Goal: Information Seeking & Learning: Find contact information

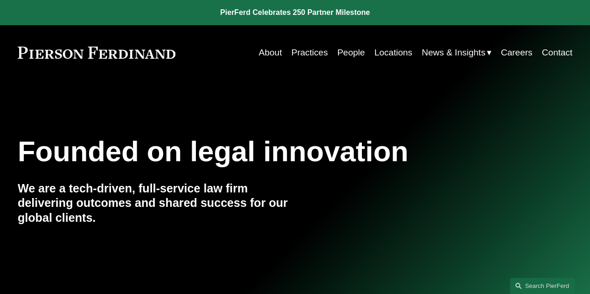
click at [345, 52] on link "People" at bounding box center [351, 53] width 28 height 18
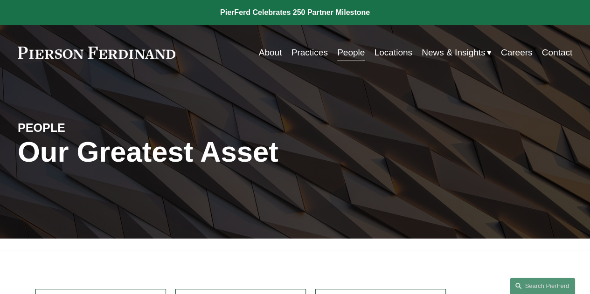
click at [358, 55] on link "People" at bounding box center [351, 53] width 28 height 18
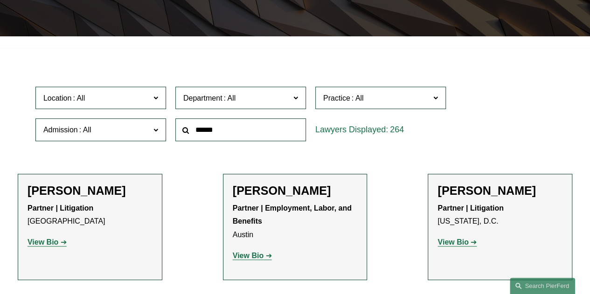
scroll to position [258, 0]
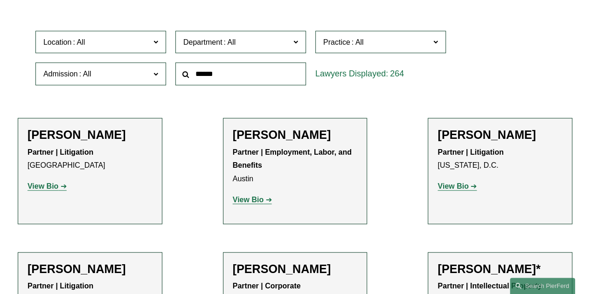
click at [209, 73] on input "text" at bounding box center [240, 73] width 131 height 23
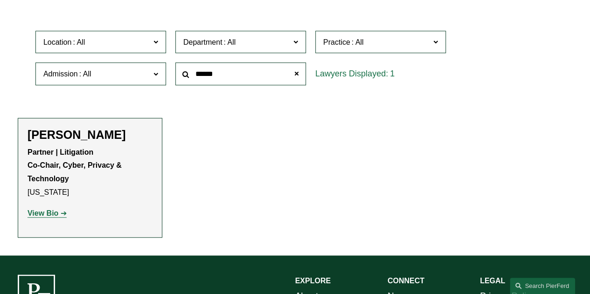
type input "******"
click at [67, 137] on h2 "[PERSON_NAME]" at bounding box center [90, 135] width 125 height 14
click at [45, 220] on p "View Bio" at bounding box center [90, 214] width 125 height 14
click at [46, 214] on strong "View Bio" at bounding box center [43, 213] width 31 height 8
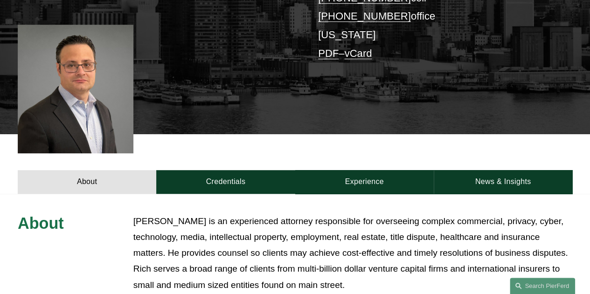
scroll to position [248, 0]
